Goal: Task Accomplishment & Management: Use online tool/utility

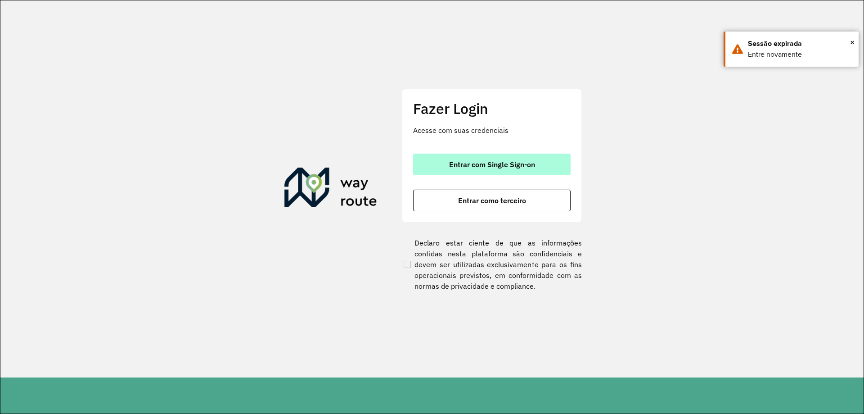
click at [430, 169] on button "Entrar com Single Sign-on" at bounding box center [492, 164] width 158 height 22
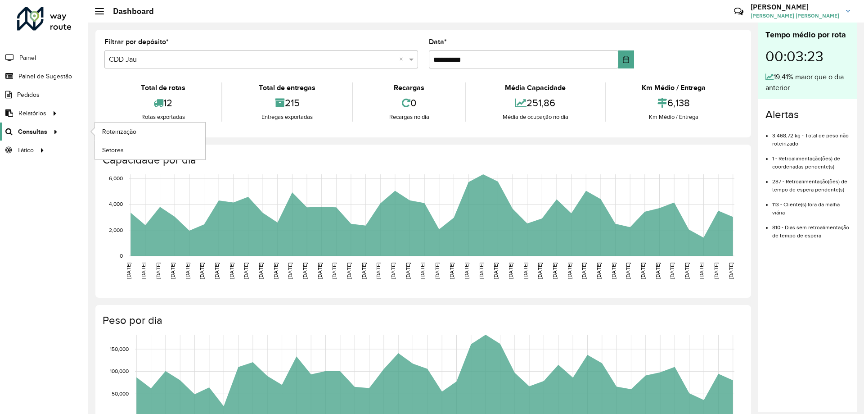
click at [24, 134] on span "Consultas" at bounding box center [32, 131] width 29 height 9
click at [126, 126] on link "Roteirização" at bounding box center [150, 131] width 110 height 18
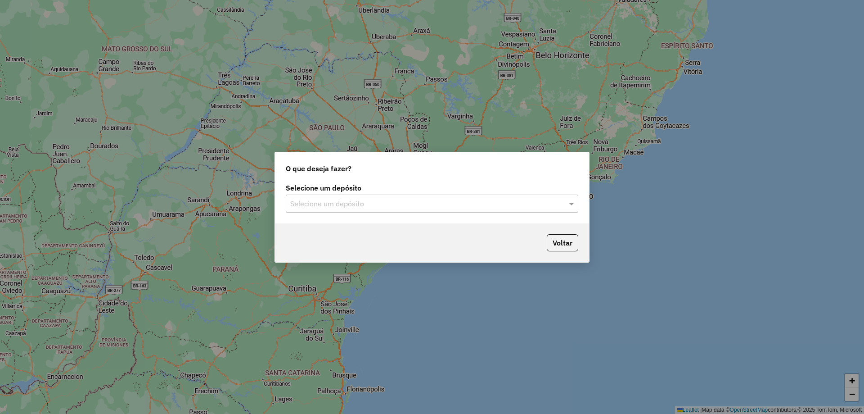
click at [342, 223] on div "Voltar" at bounding box center [432, 242] width 314 height 39
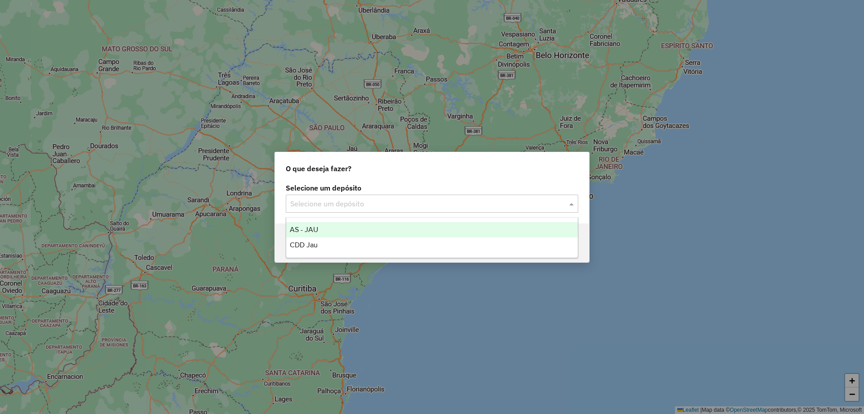
click at [333, 198] on input "text" at bounding box center [423, 203] width 266 height 11
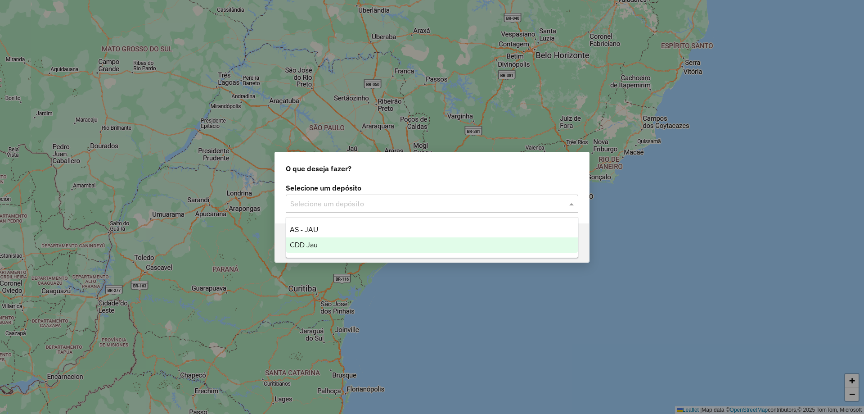
click at [325, 244] on div "CDD Jau" at bounding box center [432, 244] width 292 height 15
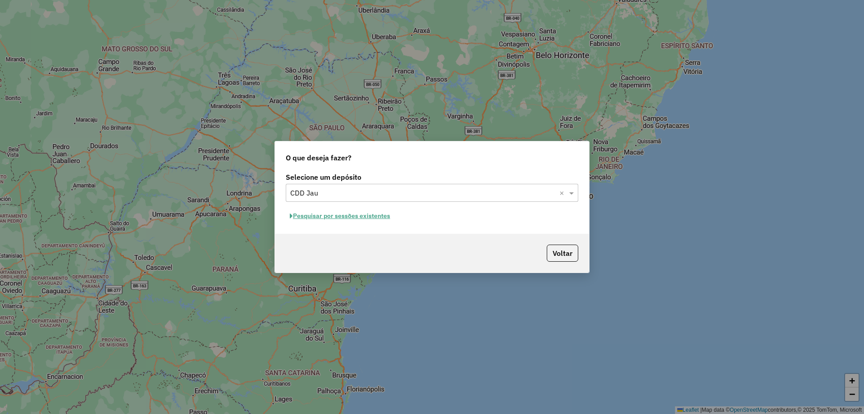
click at [376, 215] on button "Pesquisar por sessões existentes" at bounding box center [340, 216] width 108 height 14
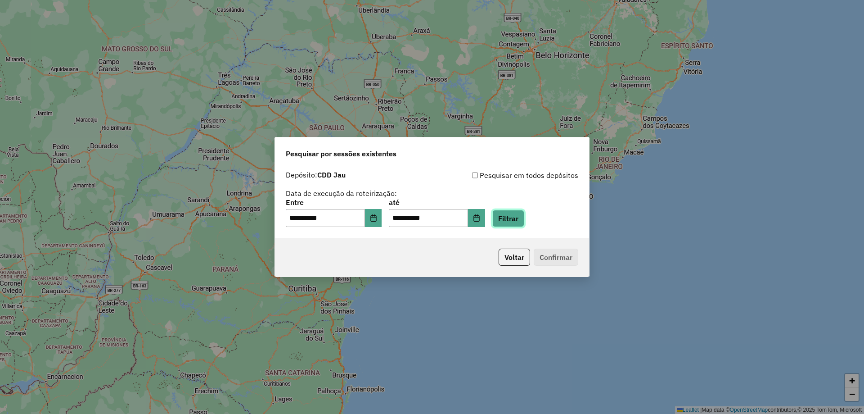
click at [524, 215] on button "Filtrar" at bounding box center [508, 218] width 32 height 17
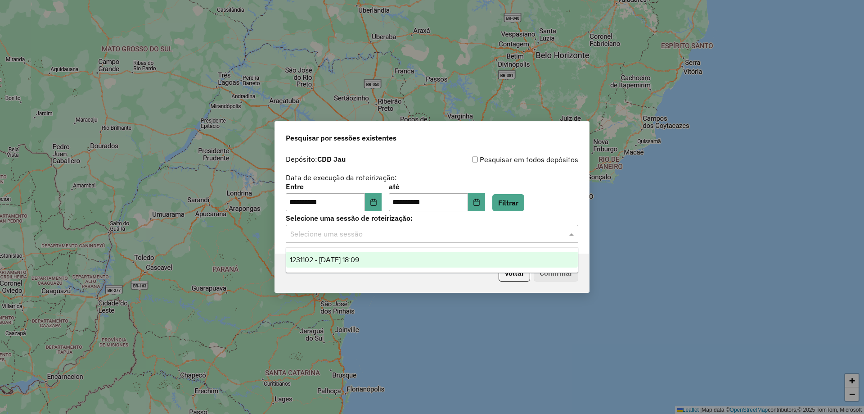
click at [410, 232] on input "text" at bounding box center [423, 234] width 266 height 11
click at [387, 270] on ng-dropdown-panel "1231102 - 19/08/2025 18:09" at bounding box center [432, 260] width 293 height 26
click at [385, 265] on div "1231102 - 19/08/2025 18:09" at bounding box center [432, 259] width 292 height 15
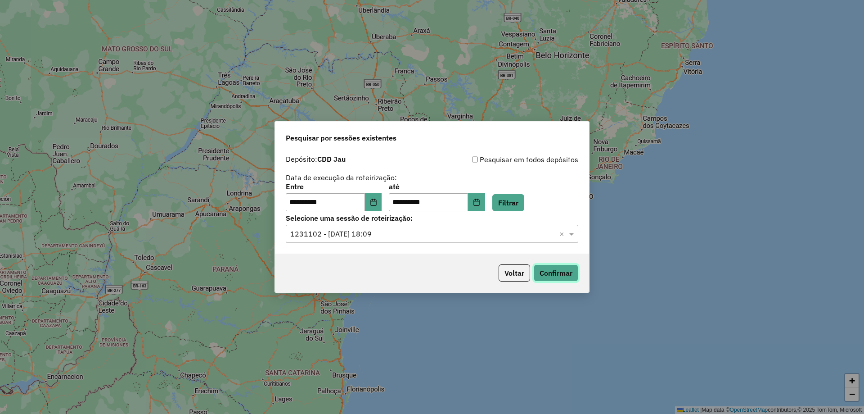
click at [545, 266] on button "Confirmar" at bounding box center [556, 272] width 45 height 17
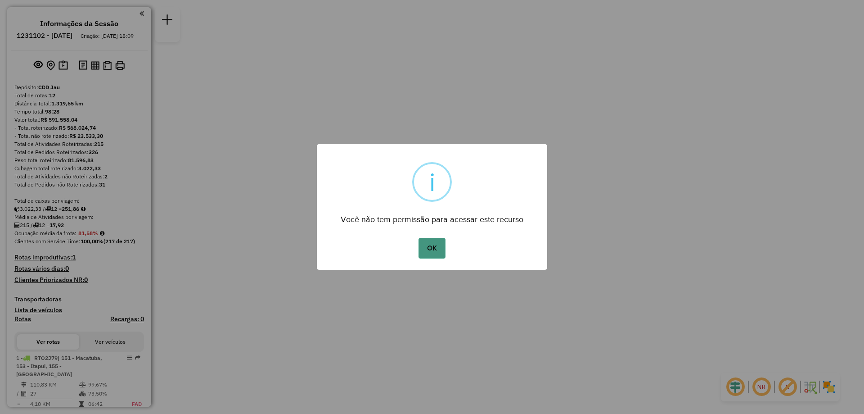
click at [427, 249] on button "OK" at bounding box center [432, 248] width 27 height 21
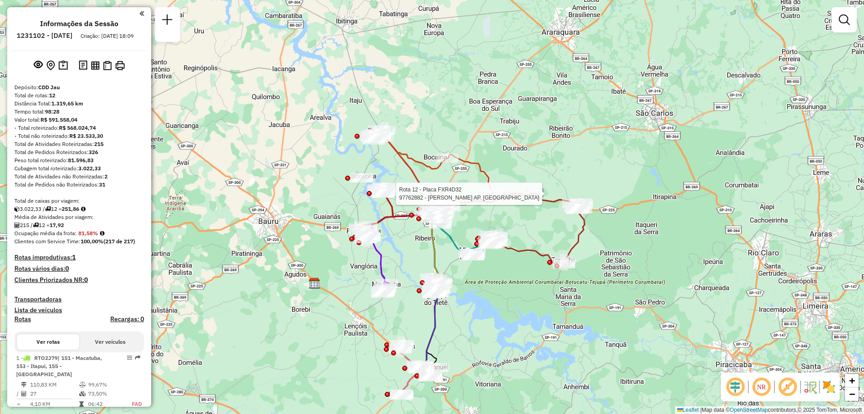
select select "**********"
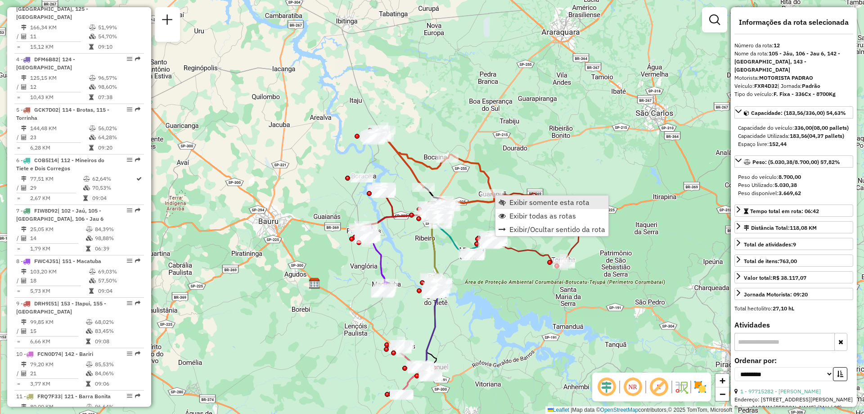
scroll to position [708, 0]
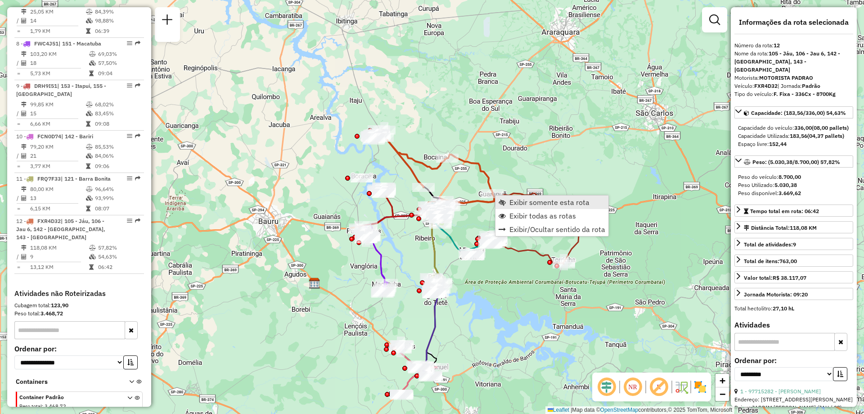
click at [507, 202] on link "Exibir somente esta rota" at bounding box center [552, 202] width 113 height 14
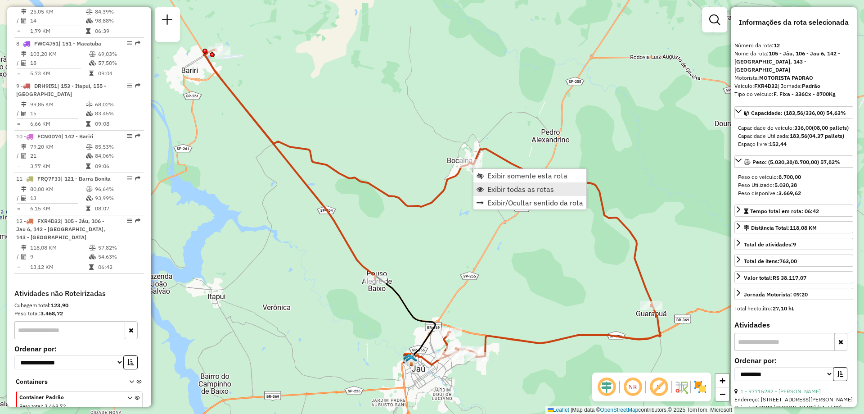
click at [505, 188] on span "Exibir todas as rotas" at bounding box center [520, 188] width 67 height 7
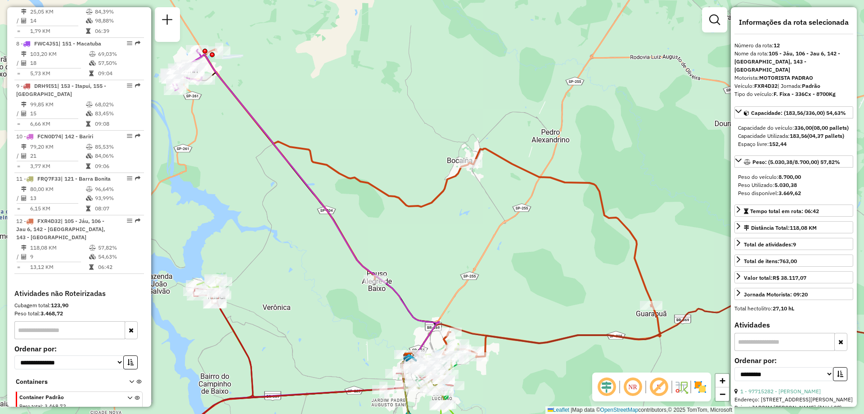
drag, startPoint x: 581, startPoint y: 304, endPoint x: 554, endPoint y: 273, distance: 40.9
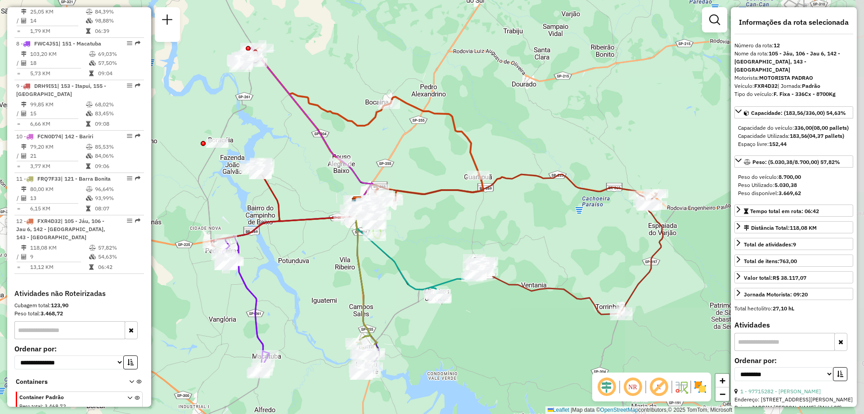
drag, startPoint x: 518, startPoint y: 227, endPoint x: 450, endPoint y: 174, distance: 86.5
click at [450, 174] on div "Janela de atendimento Grade de atendimento Capacidade Transportadoras Veículos …" at bounding box center [432, 207] width 864 height 414
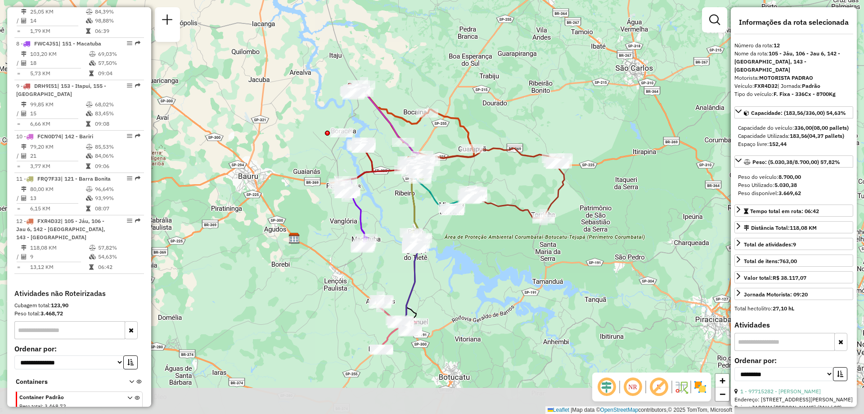
drag, startPoint x: 464, startPoint y: 307, endPoint x: 434, endPoint y: 225, distance: 87.8
click at [434, 225] on div "Janela de atendimento Grade de atendimento Capacidade Transportadoras Veículos …" at bounding box center [432, 207] width 864 height 414
